Goal: Find specific page/section: Find specific page/section

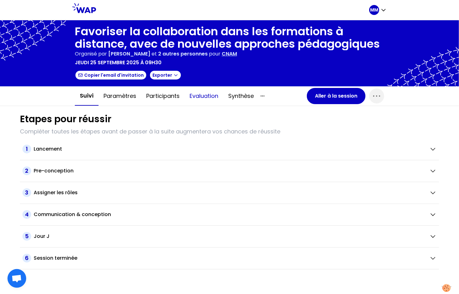
click at [208, 97] on button "Evaluation" at bounding box center [204, 96] width 39 height 19
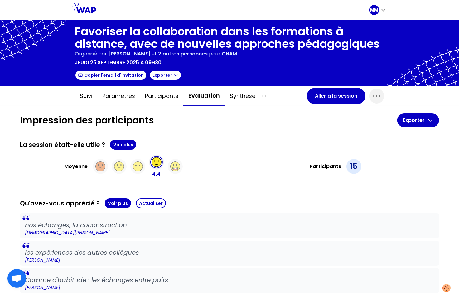
click at [237, 53] on p "CNAM" at bounding box center [229, 53] width 15 height 7
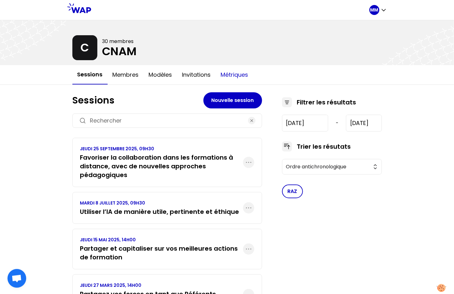
click at [227, 76] on button "Métriques" at bounding box center [234, 74] width 37 height 19
